Goal: Find specific page/section: Find specific page/section

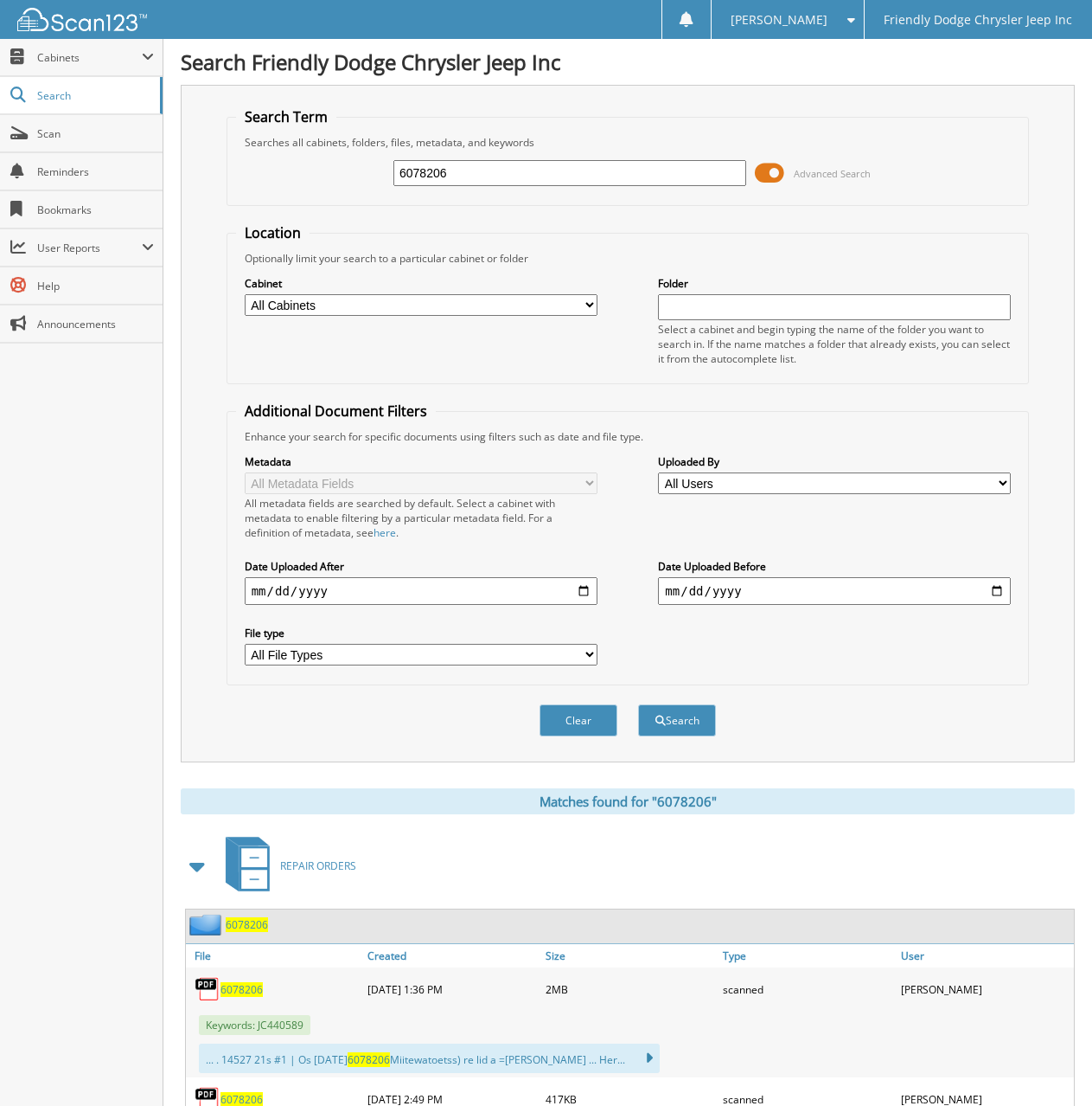
drag, startPoint x: 467, startPoint y: 176, endPoint x: 314, endPoint y: 176, distance: 153.0
click at [314, 176] on div "6078206 Advanced Search" at bounding box center [629, 172] width 785 height 47
type input "6078752"
click at [639, 704] on button "Search" at bounding box center [677, 720] width 78 height 32
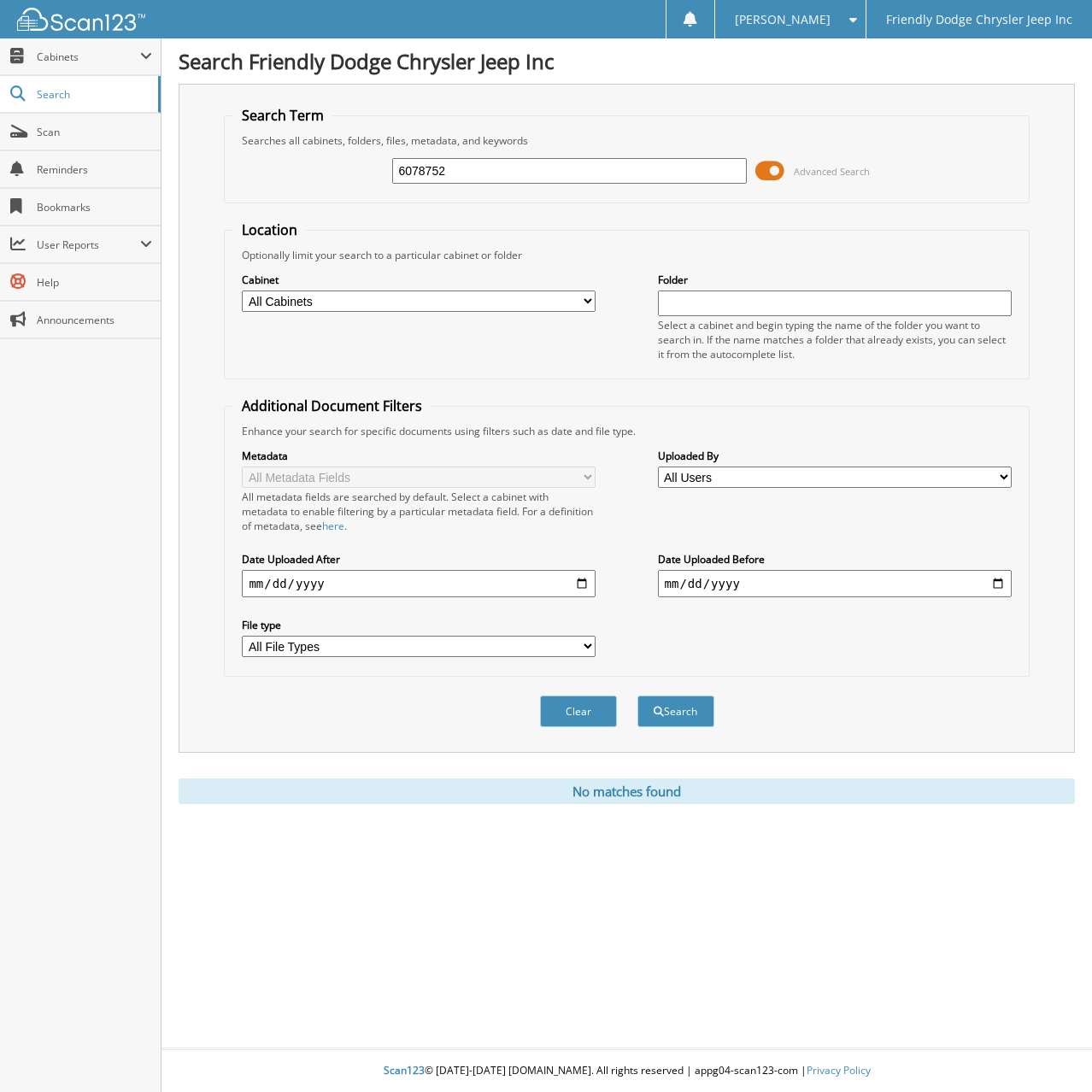
click at [161, 826] on div "Search Friendly Dodge Chrysler Jeep Inc Search Term Searches all cabinets, fold…" at bounding box center [626, 546] width 930 height 1092
drag, startPoint x: 472, startPoint y: 161, endPoint x: 298, endPoint y: 170, distance: 174.2
click at [299, 170] on div "6078752 Advanced Search" at bounding box center [626, 170] width 786 height 46
type input "6078768"
click at [637, 696] on button "Search" at bounding box center [675, 711] width 77 height 32
